Goal: Task Accomplishment & Management: Use online tool/utility

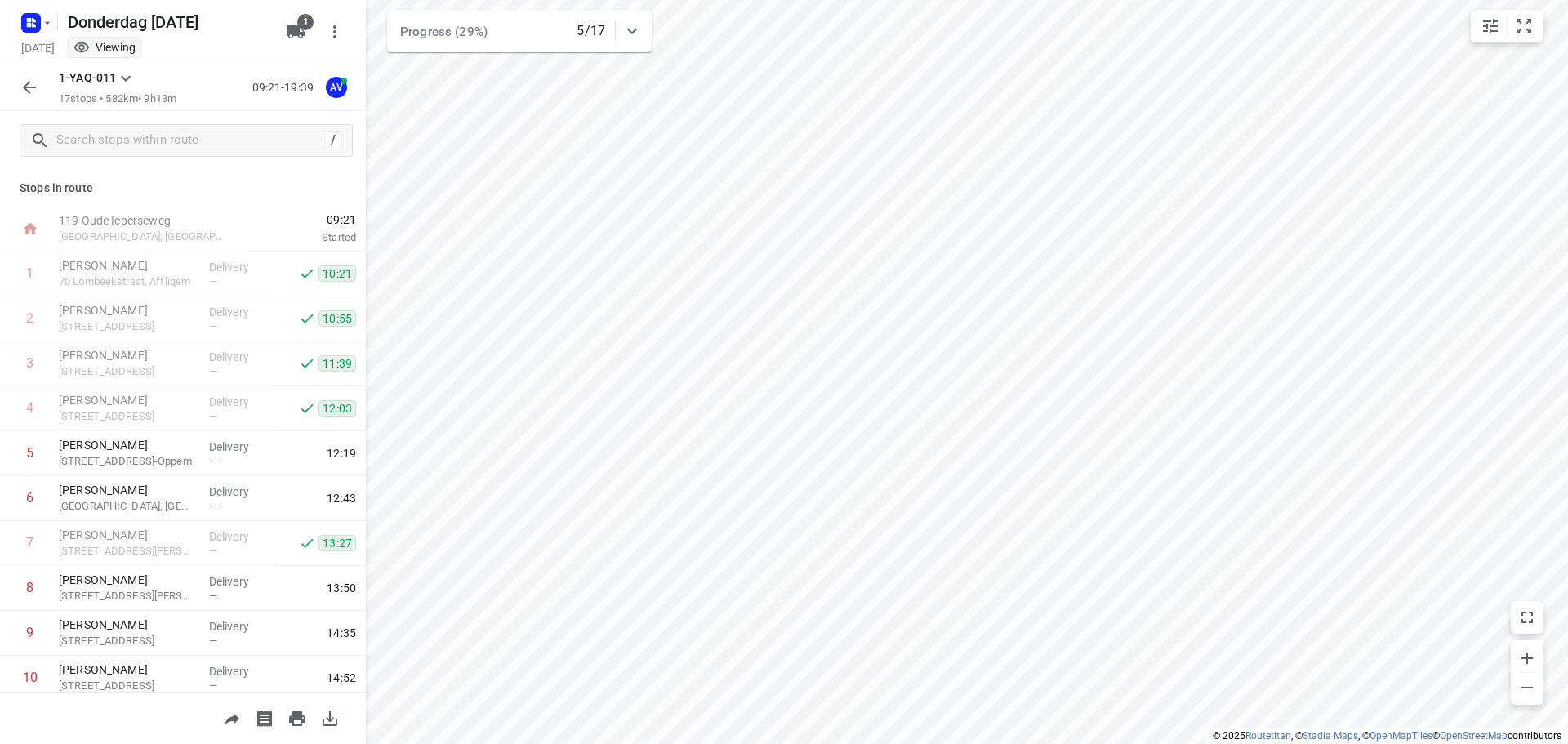
scroll to position [368, 0]
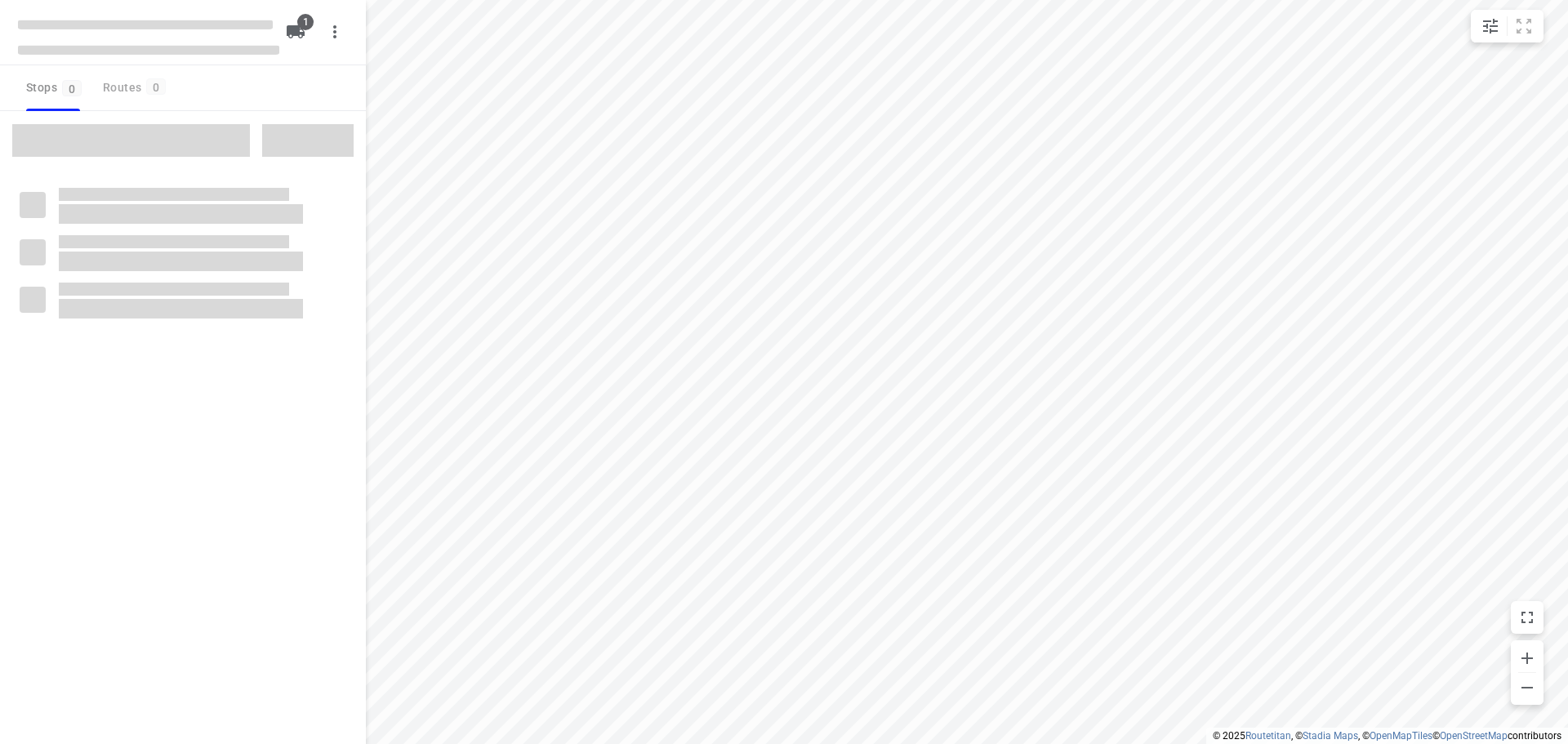
type input "distance"
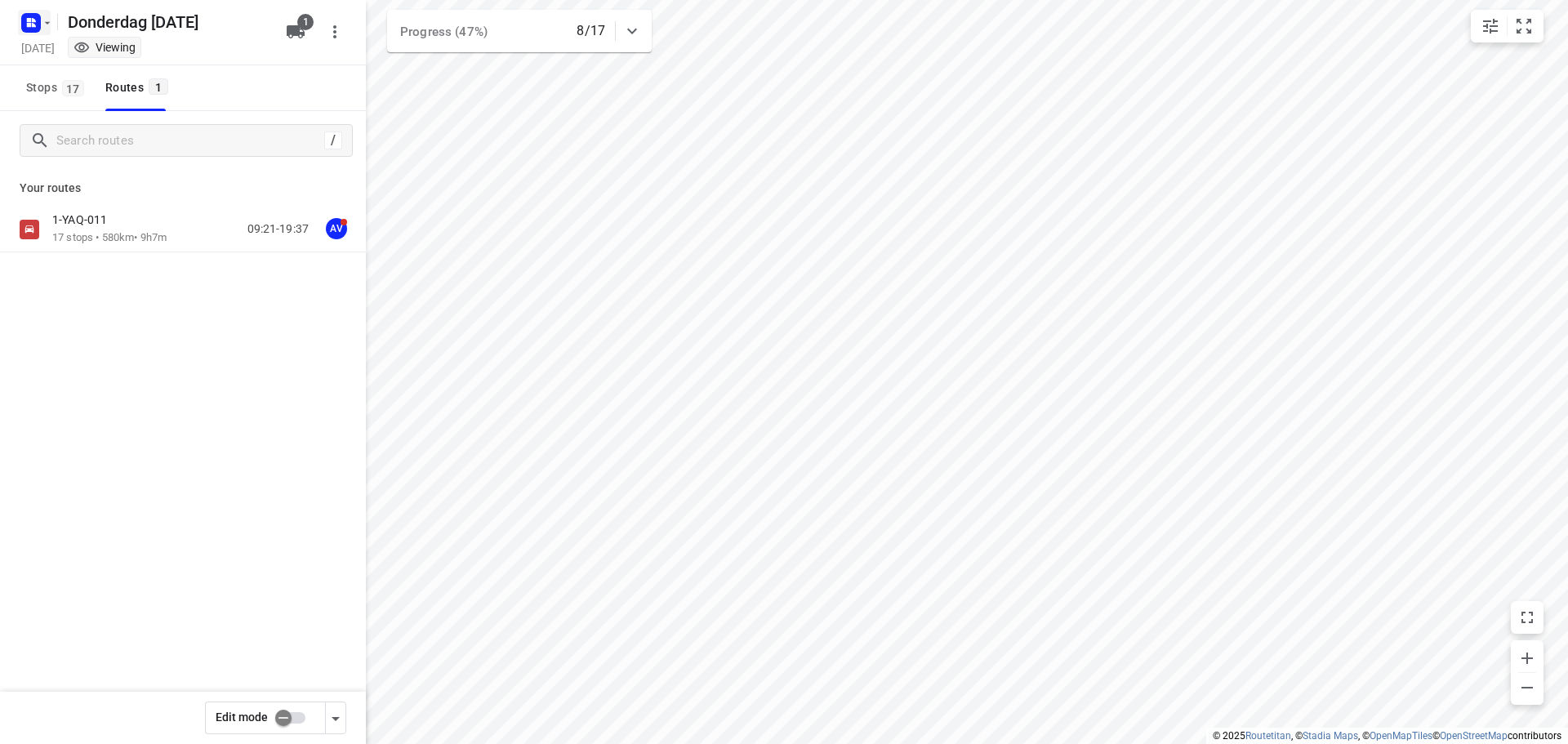
click at [32, 17] on rect "button" at bounding box center [32, 23] width 20 height 20
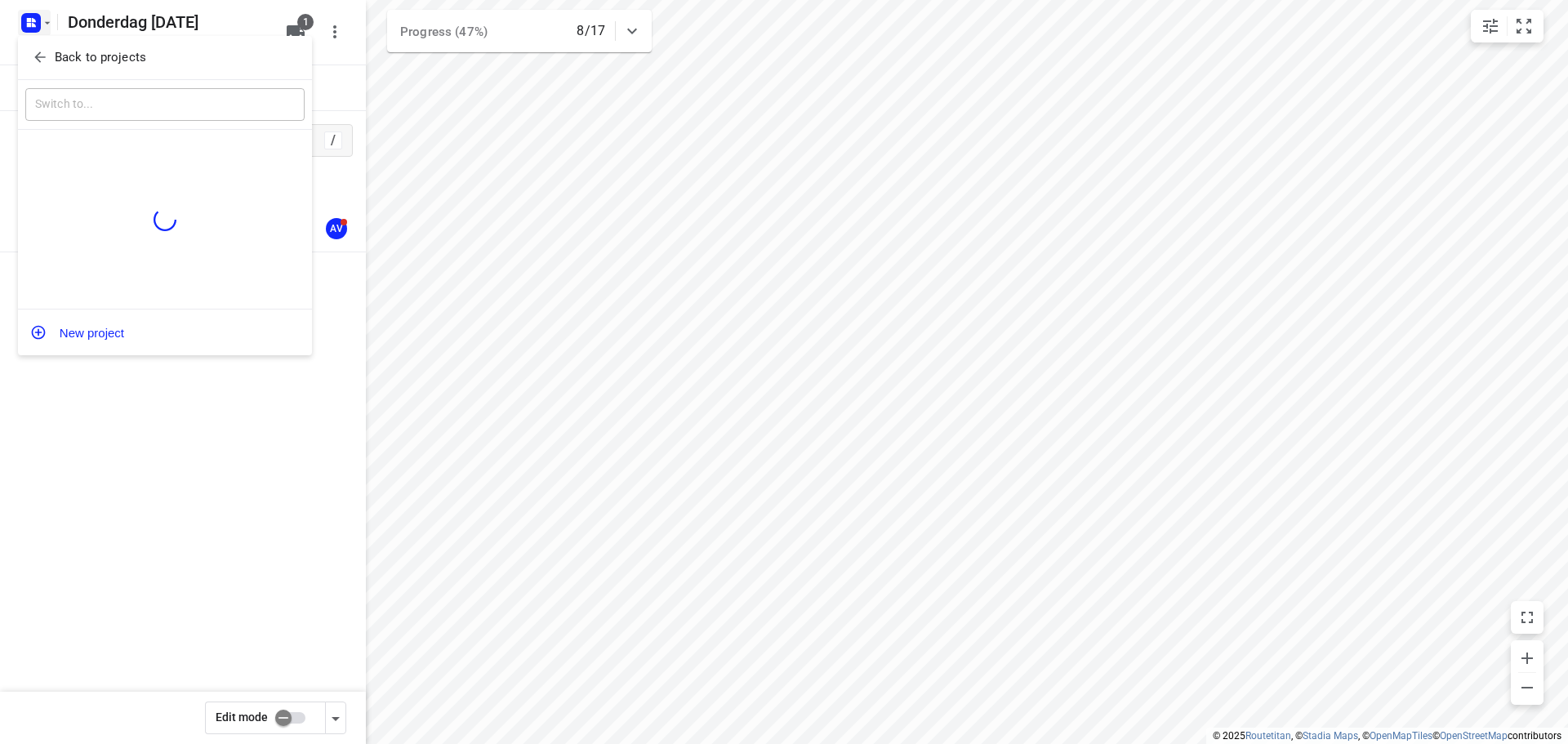
click at [38, 56] on icon "button" at bounding box center [40, 58] width 11 height 11
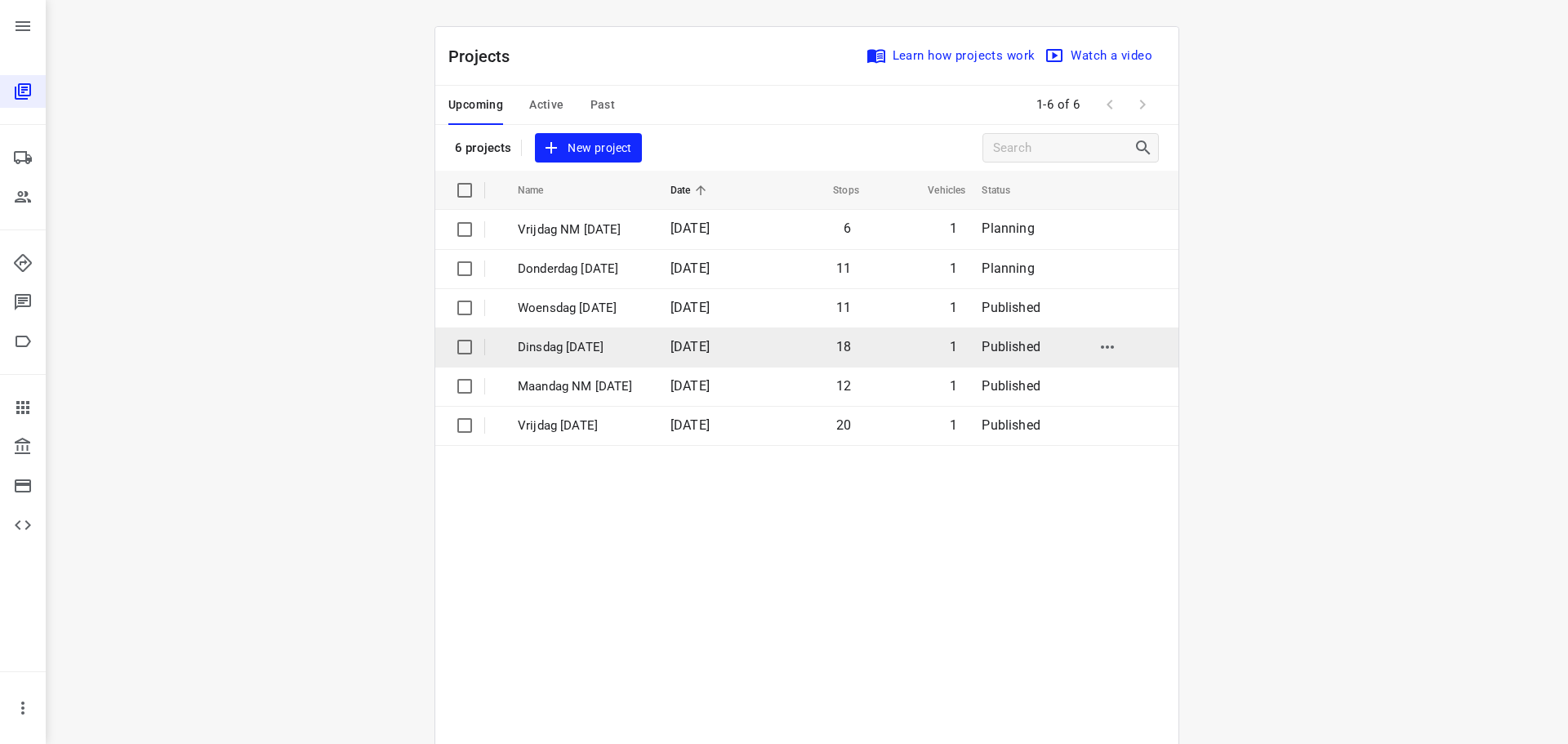
click at [561, 343] on p "Dinsdag 9 September" at bounding box center [582, 347] width 128 height 19
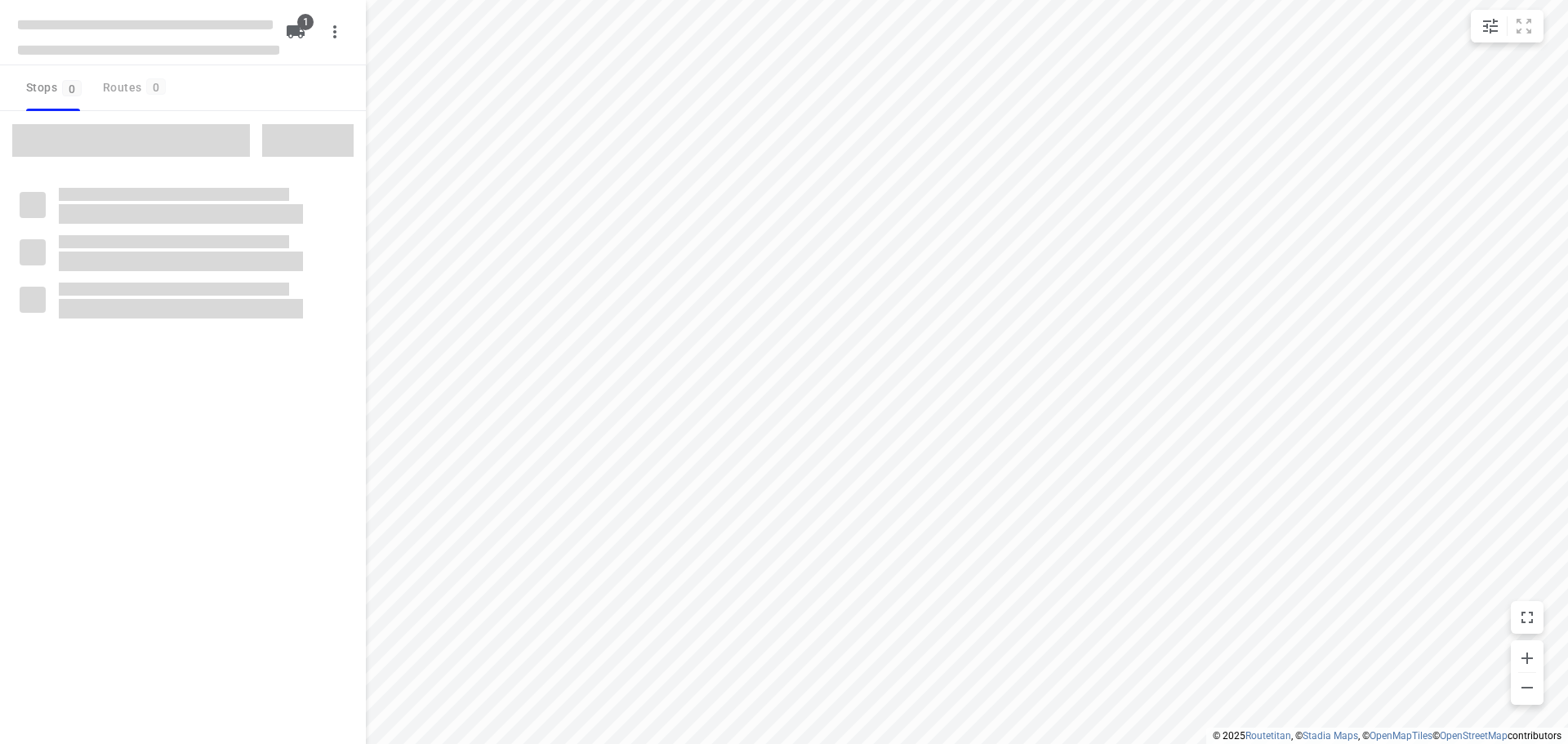
type input "distance"
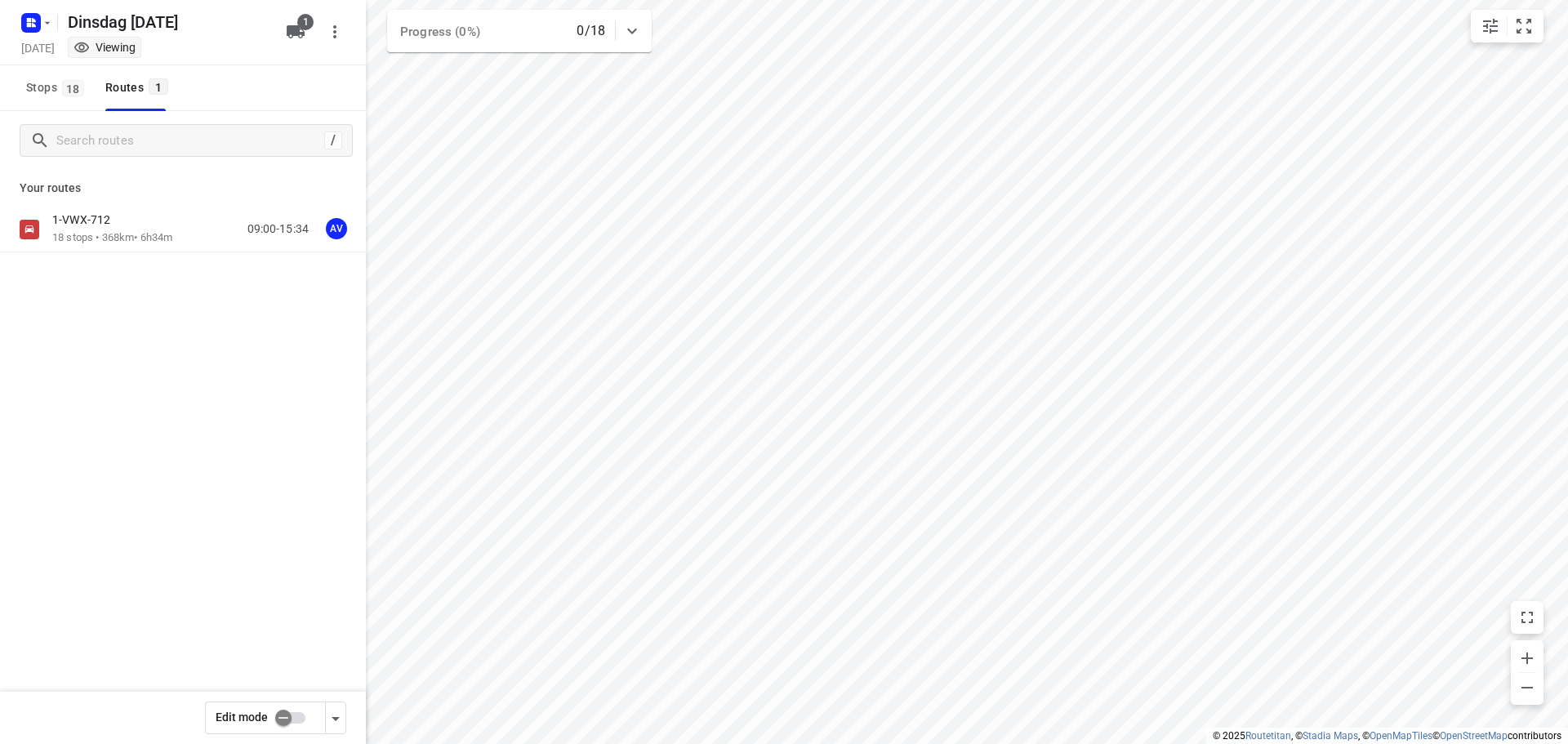
click at [125, 222] on div "1-VWX-712" at bounding box center [112, 222] width 120 height 18
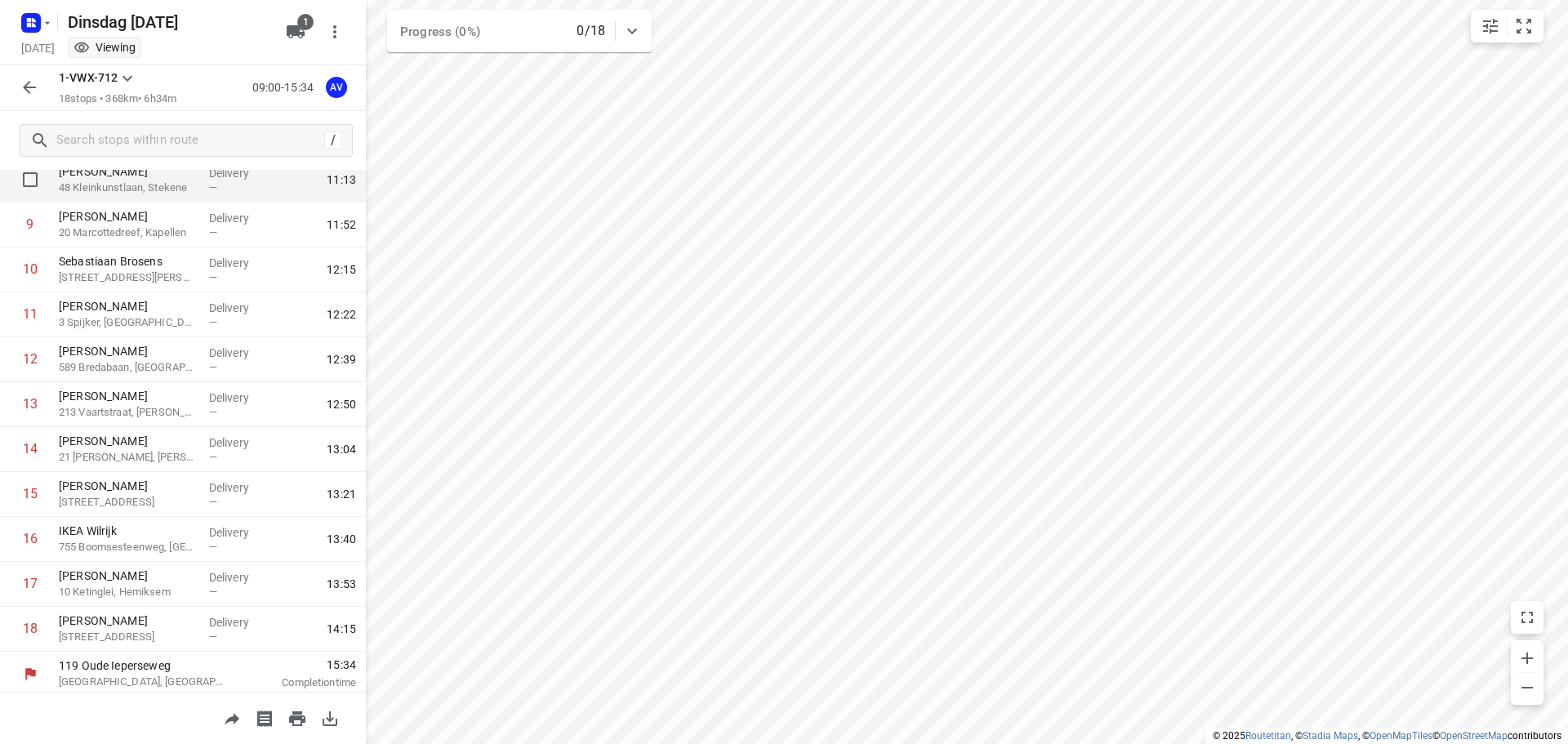
scroll to position [413, 0]
click at [30, 25] on icon "button" at bounding box center [29, 24] width 5 height 5
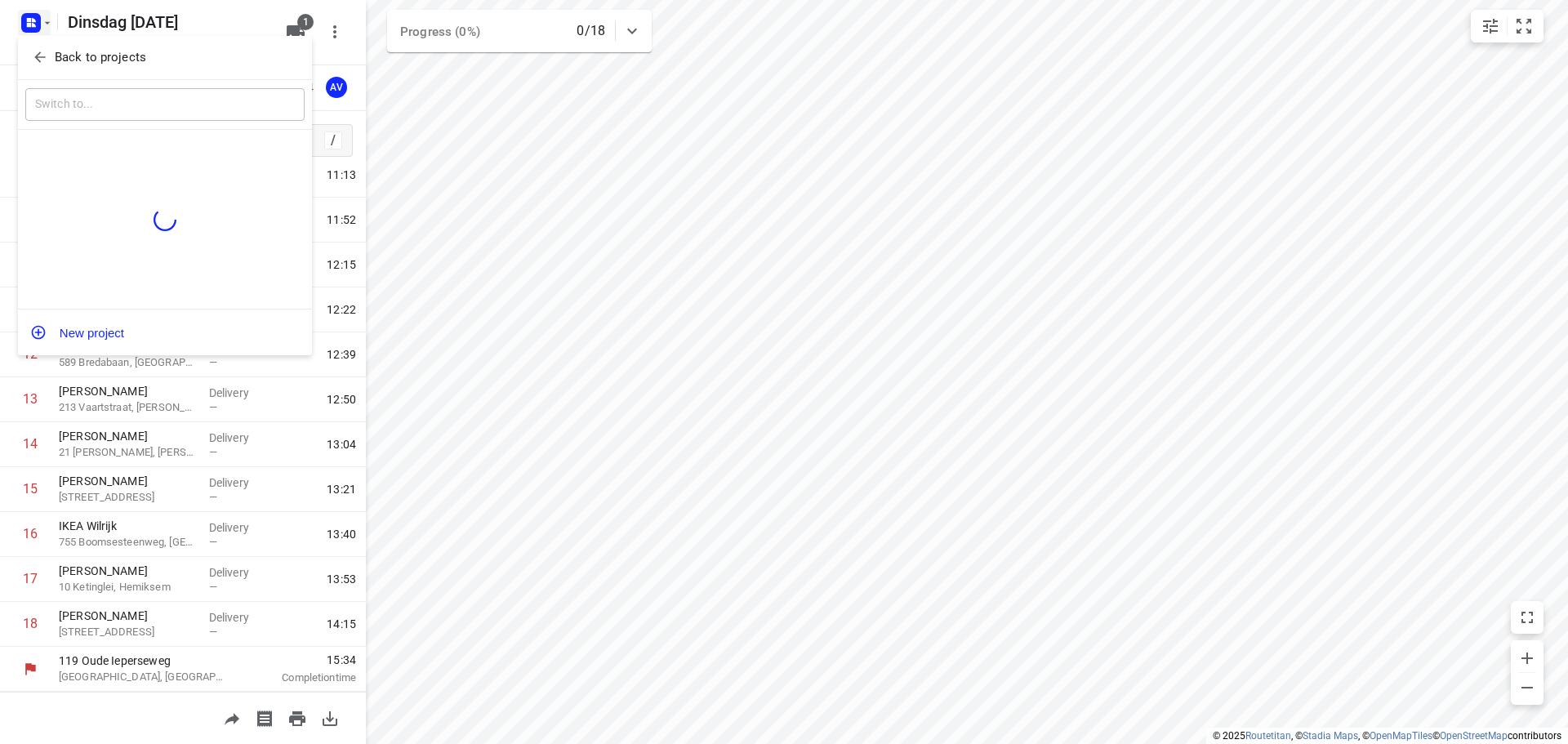
click at [30, 62] on button "Back to projects" at bounding box center [165, 58] width 279 height 27
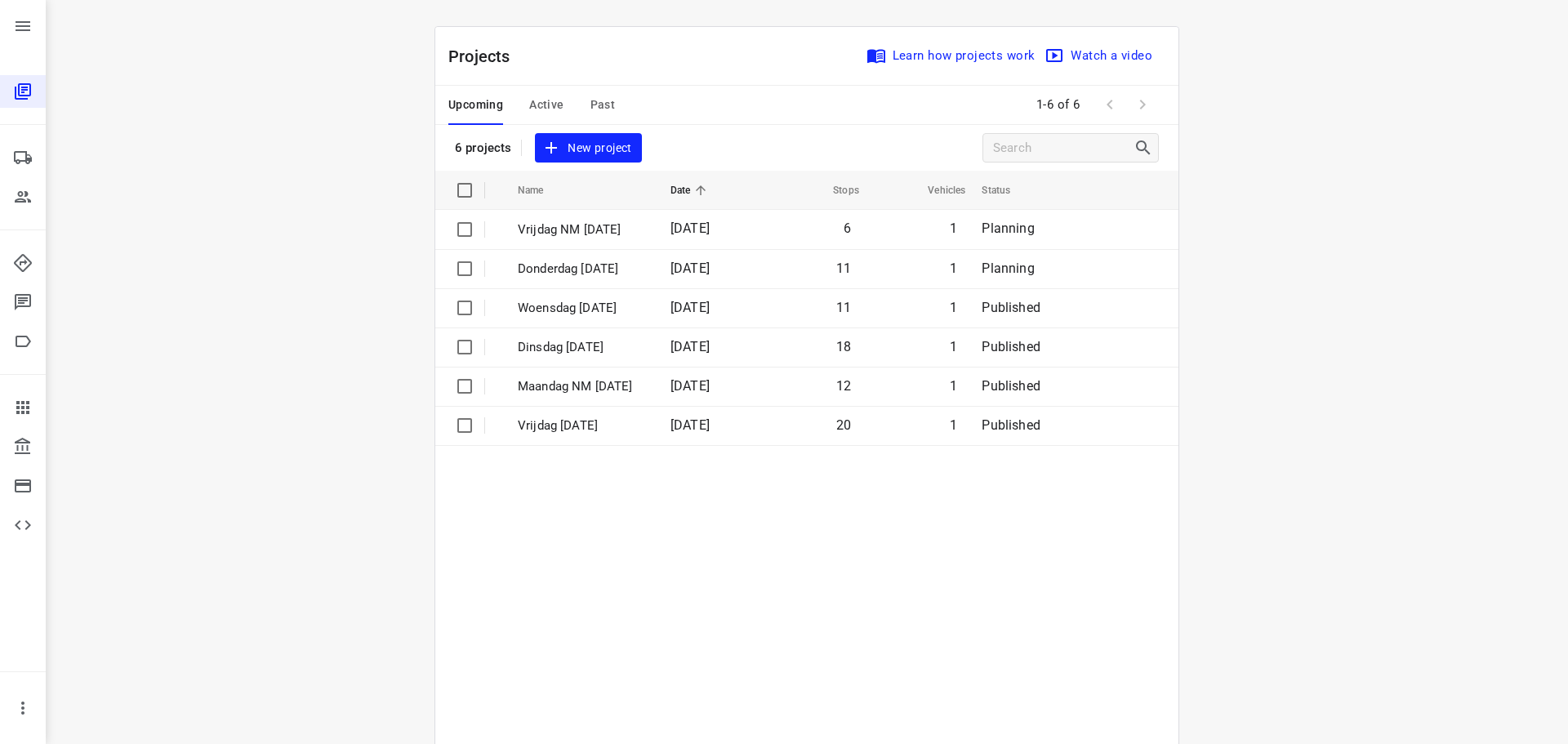
click at [542, 103] on span "Active" at bounding box center [546, 104] width 34 height 21
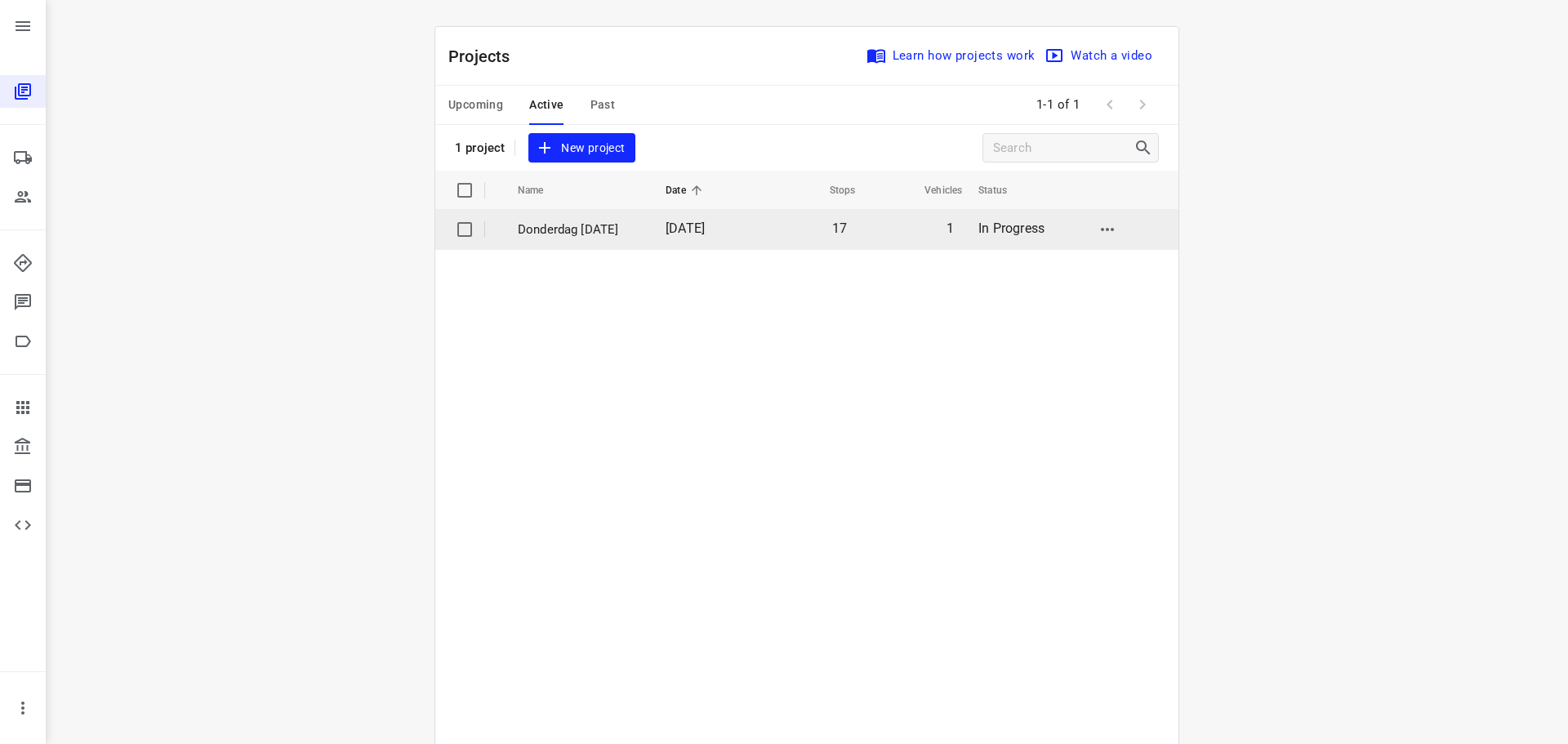
click at [552, 231] on p "Donderdag [DATE]" at bounding box center [579, 230] width 123 height 19
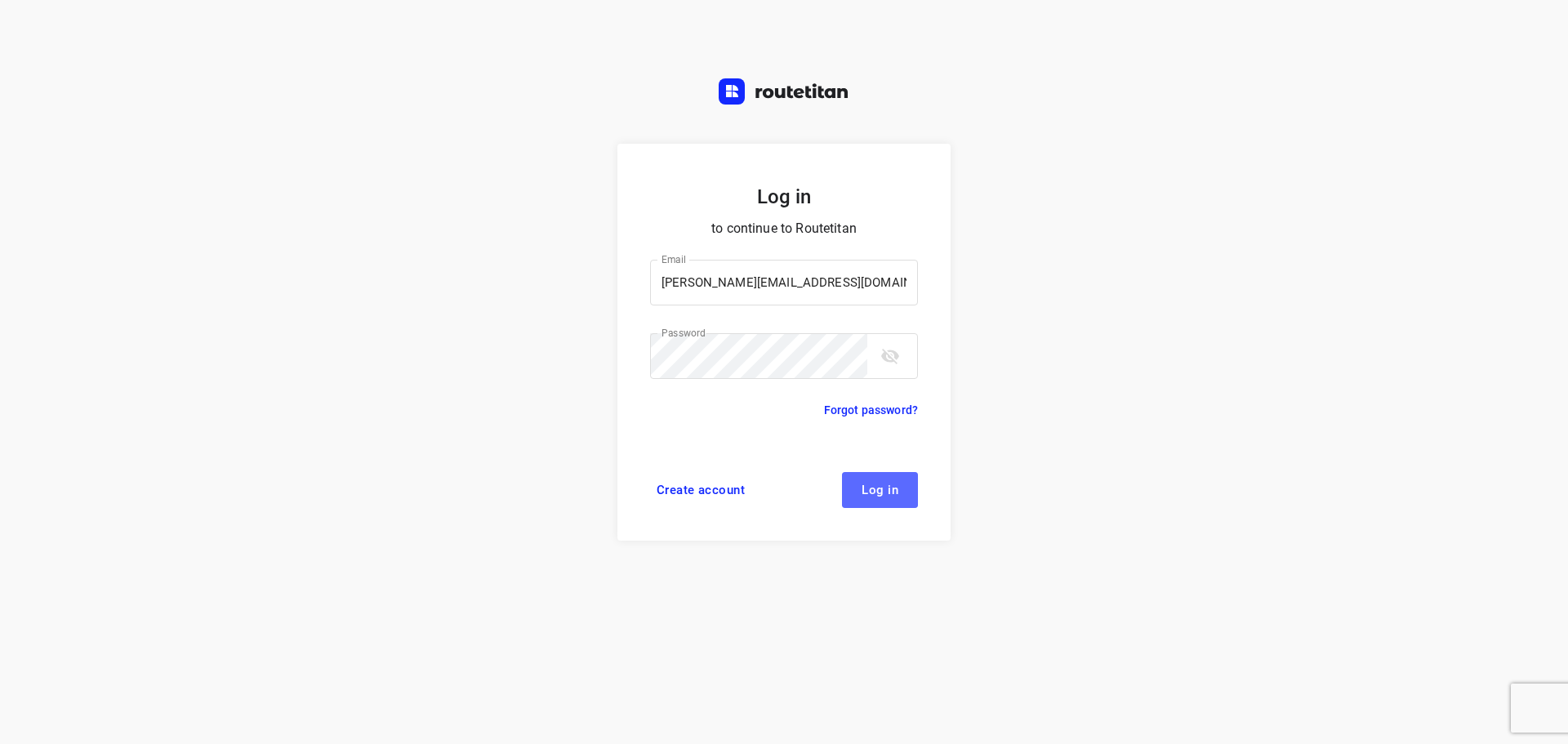
click at [885, 485] on span "Log in" at bounding box center [880, 490] width 37 height 14
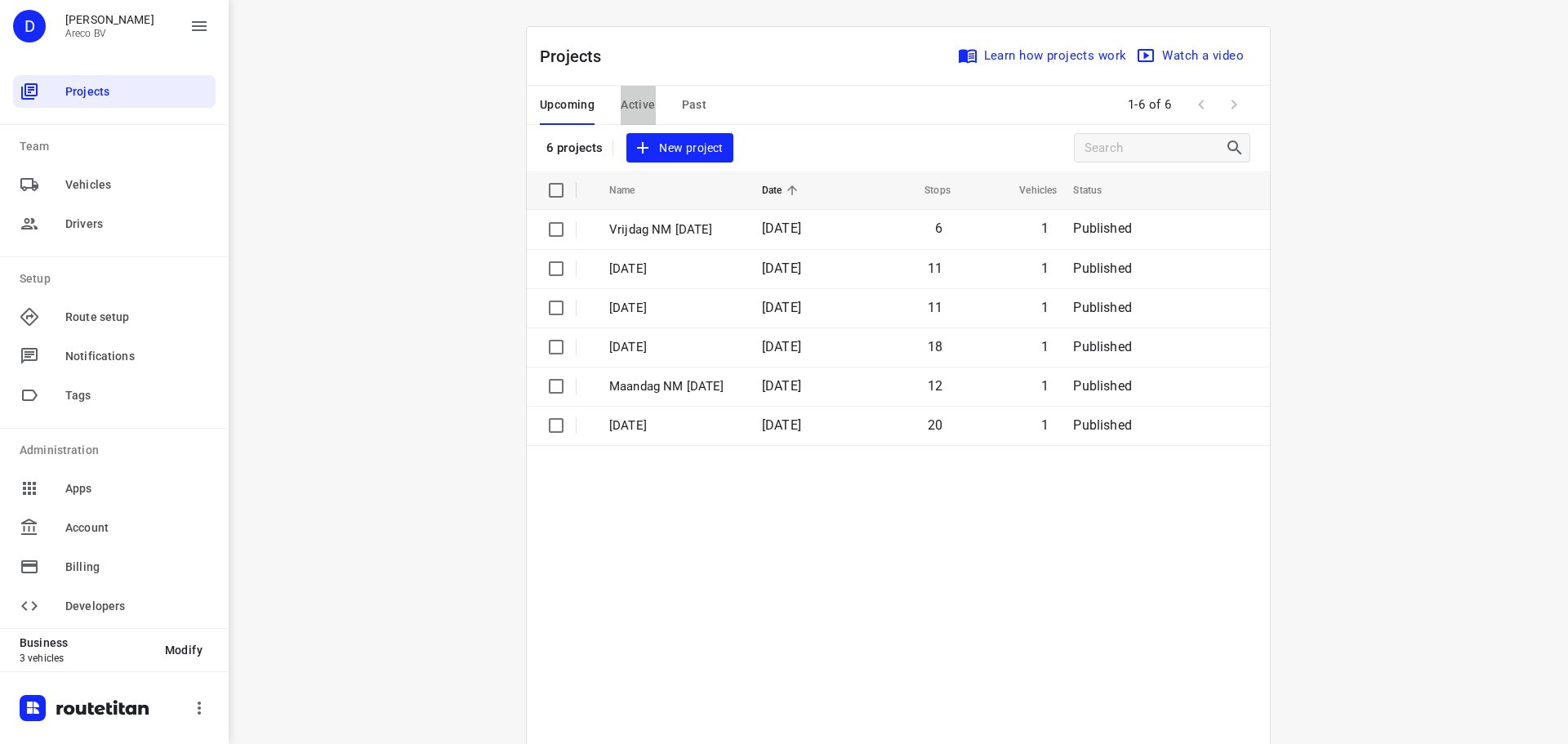
click at [640, 98] on span "Active" at bounding box center [638, 104] width 34 height 21
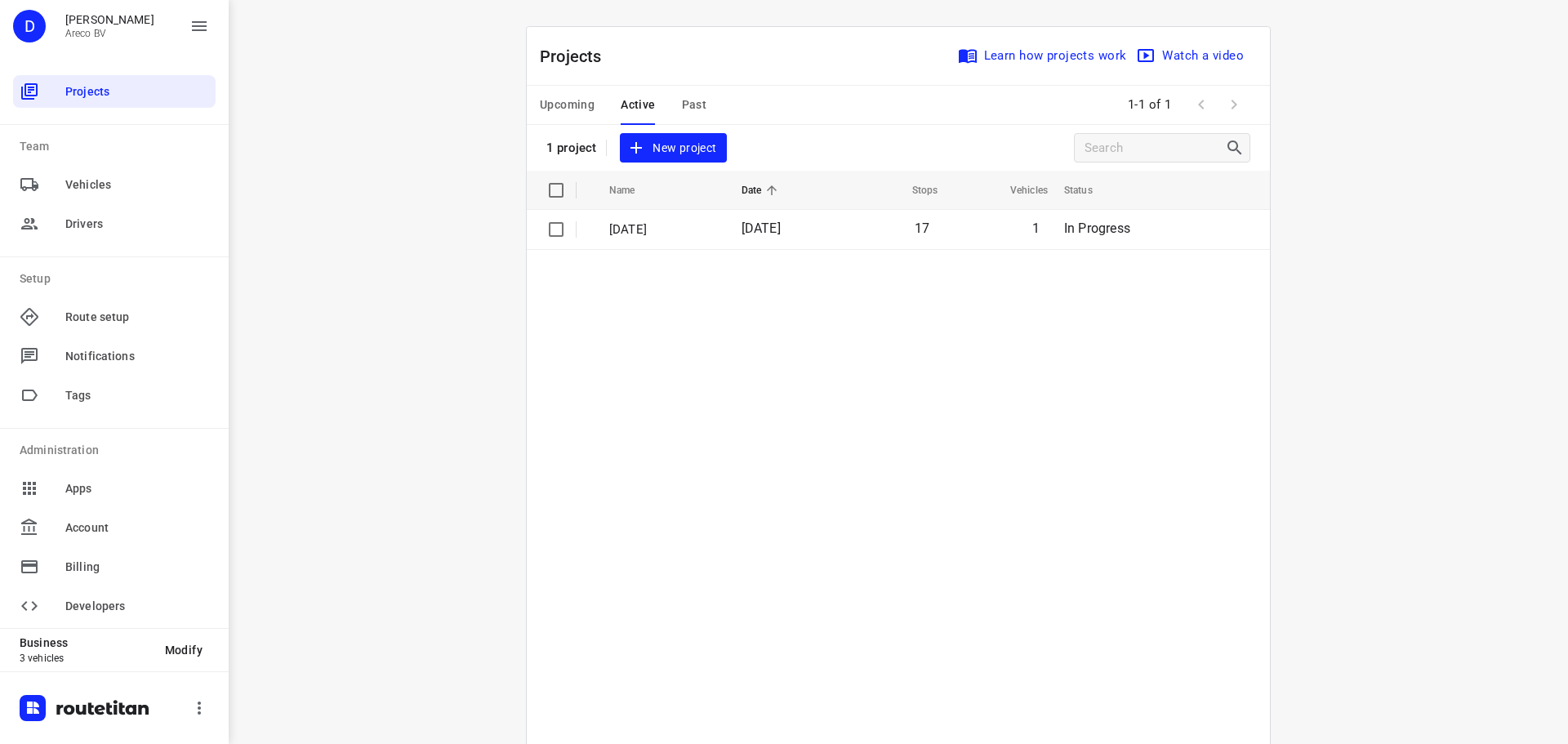
click at [662, 222] on p "Donderdag [DATE]" at bounding box center [663, 230] width 108 height 19
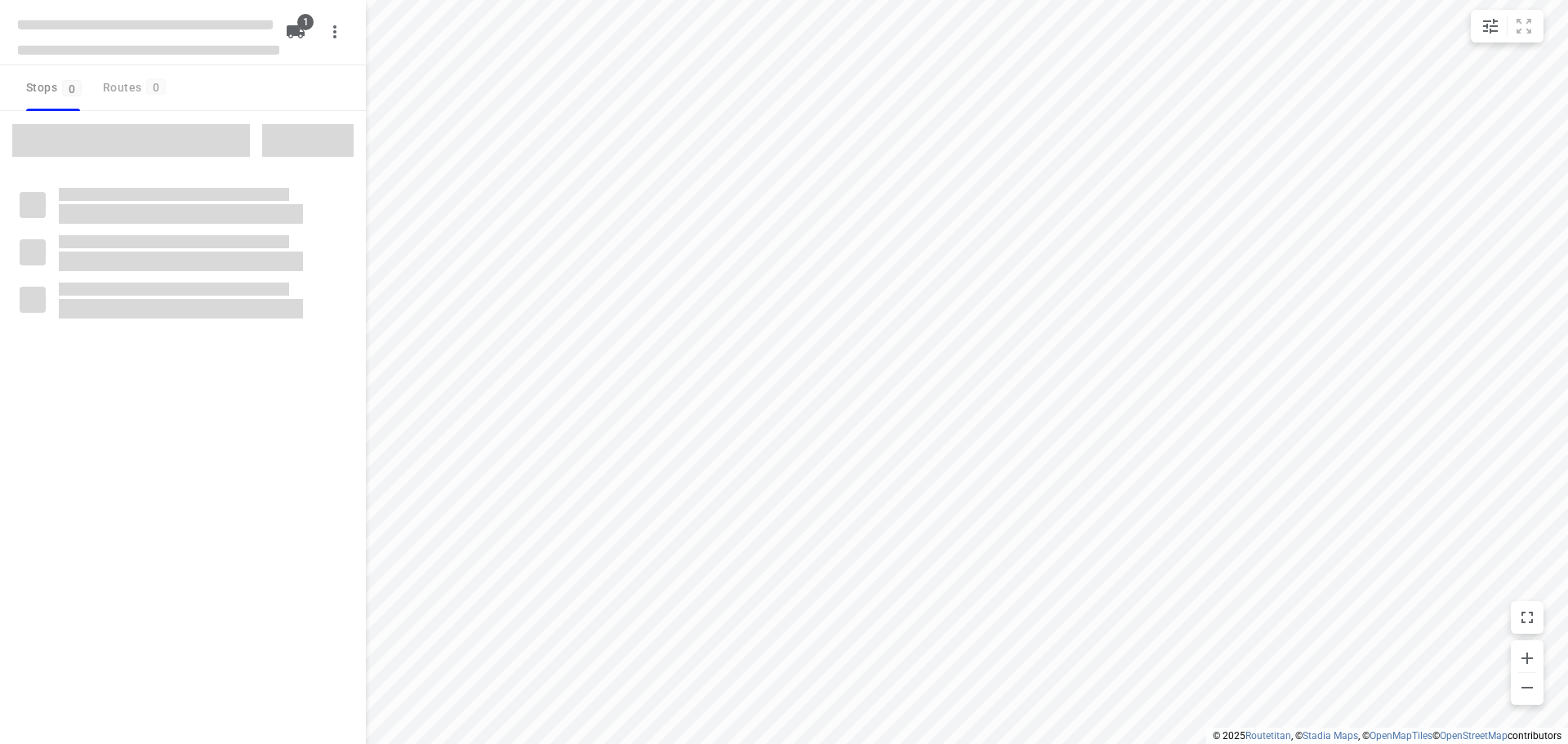
type input "distance"
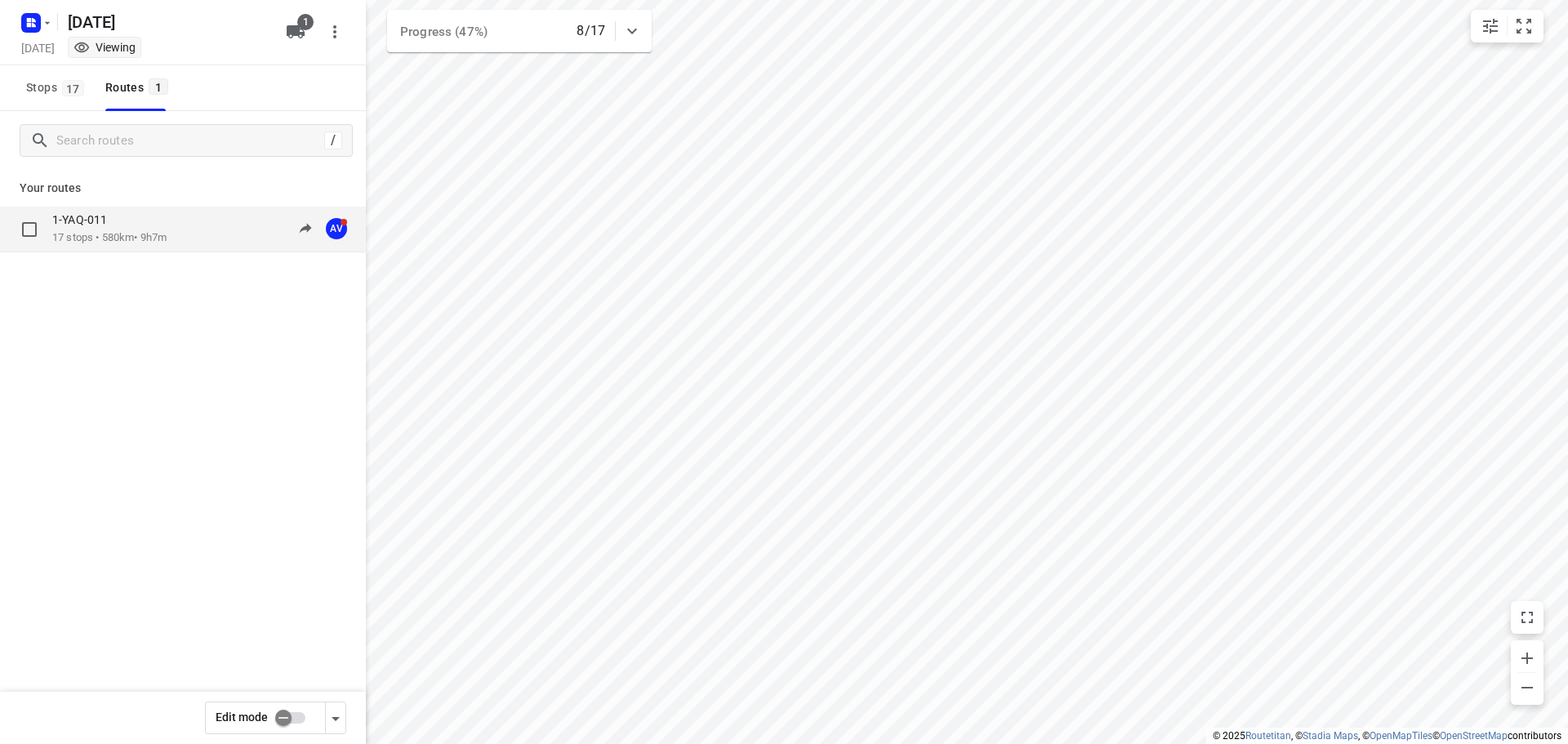
click at [117, 220] on div "1-YAQ-011" at bounding box center [109, 222] width 114 height 18
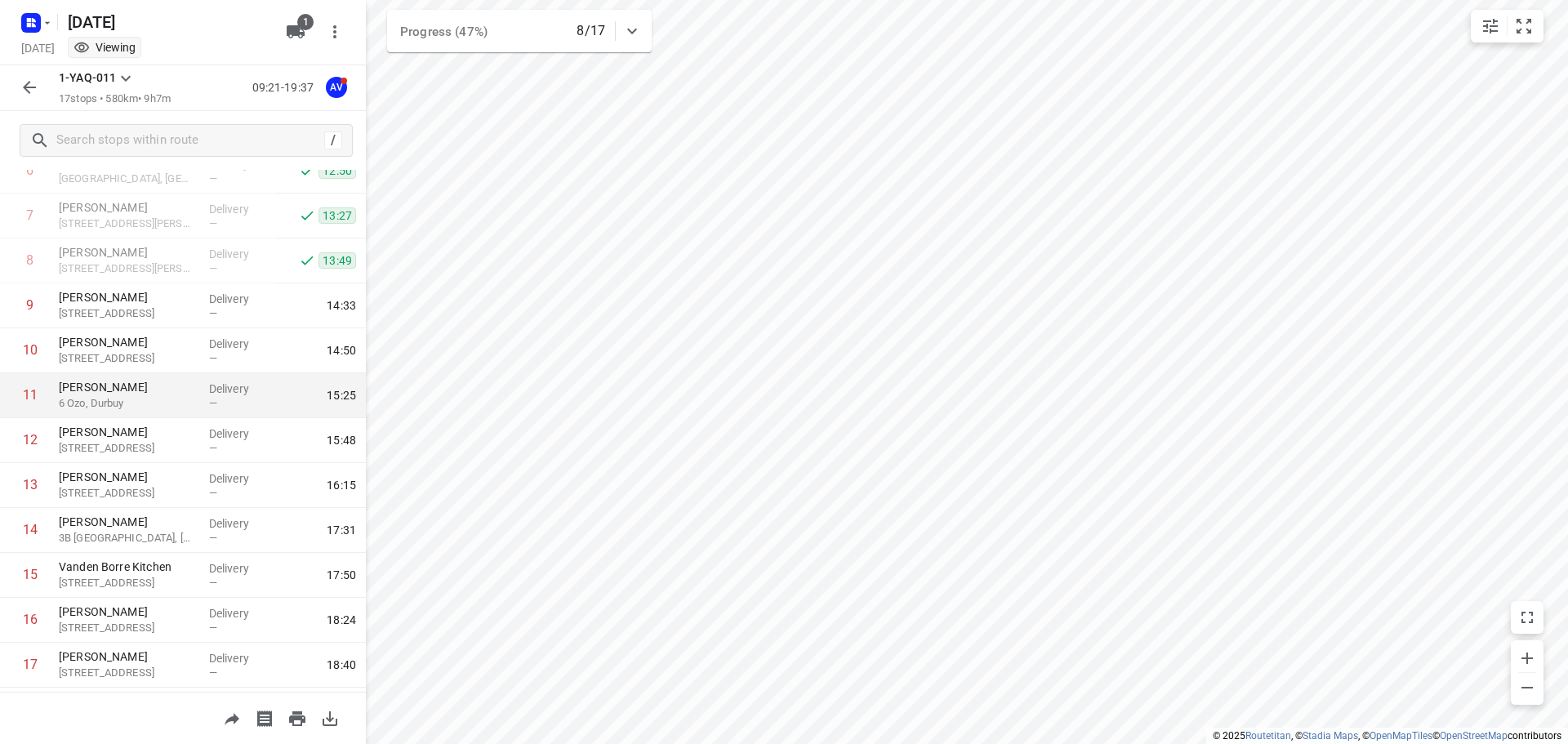
scroll to position [368, 0]
